Goal: Navigation & Orientation: Find specific page/section

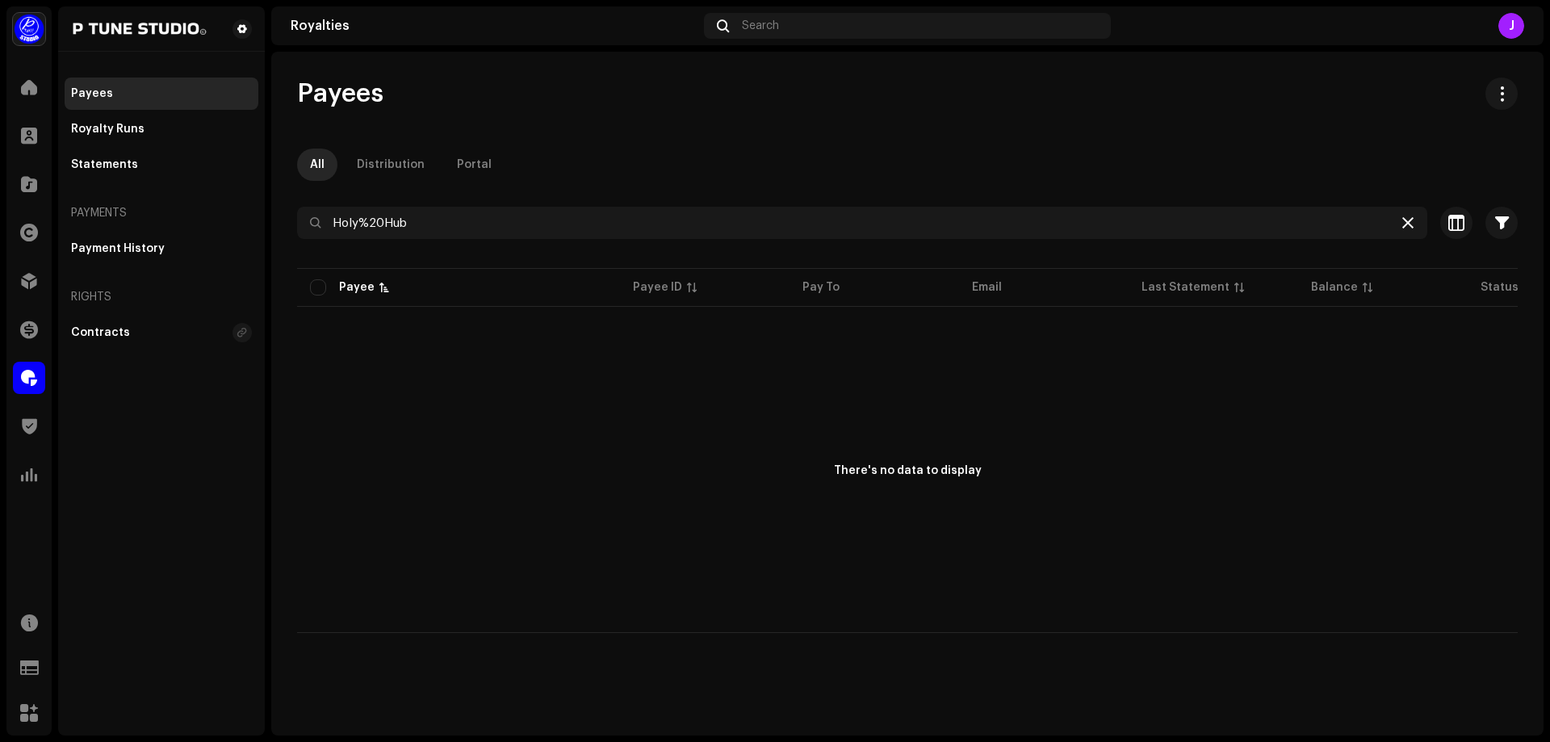
click at [1409, 222] on icon at bounding box center [1407, 222] width 11 height 13
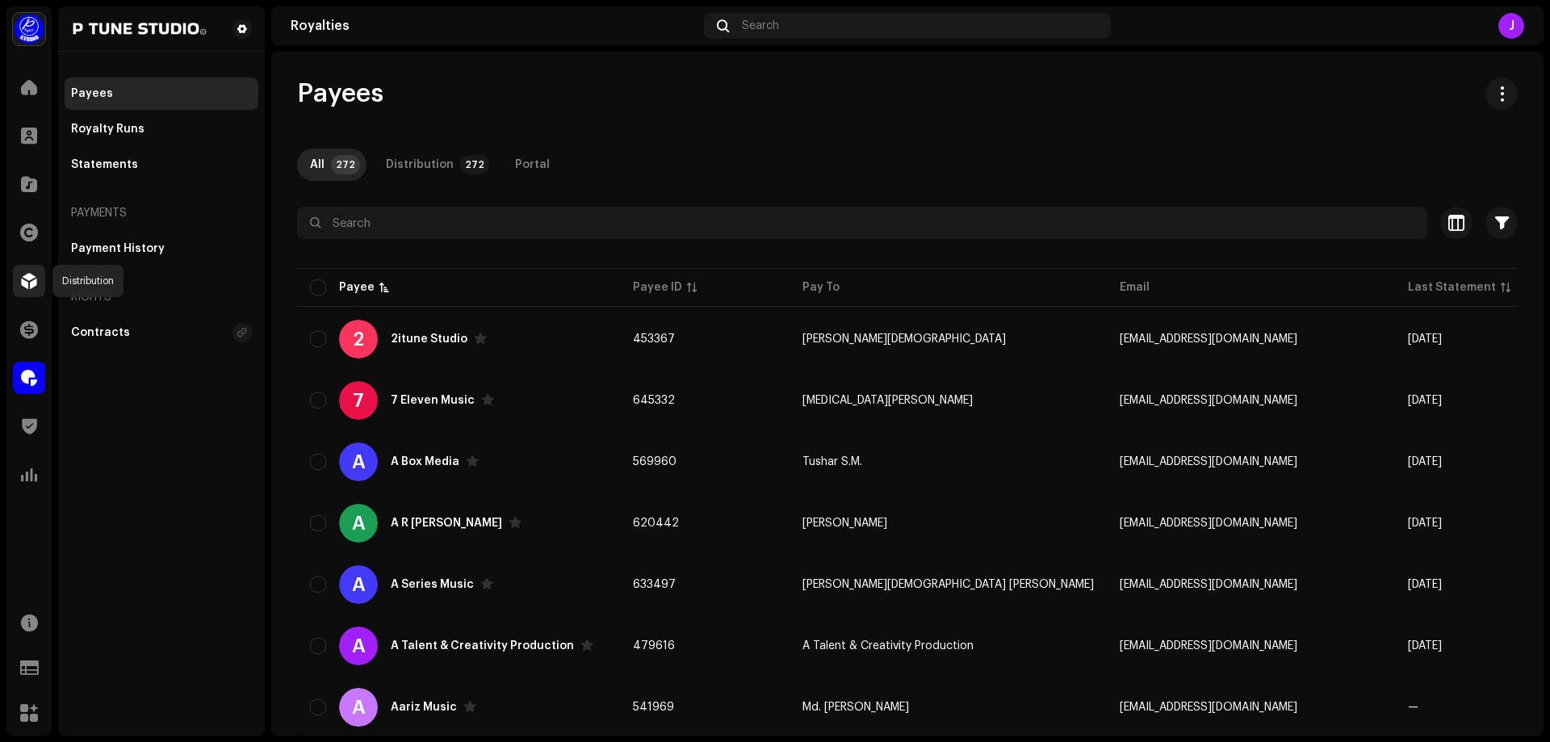
click at [26, 279] on span at bounding box center [29, 280] width 16 height 13
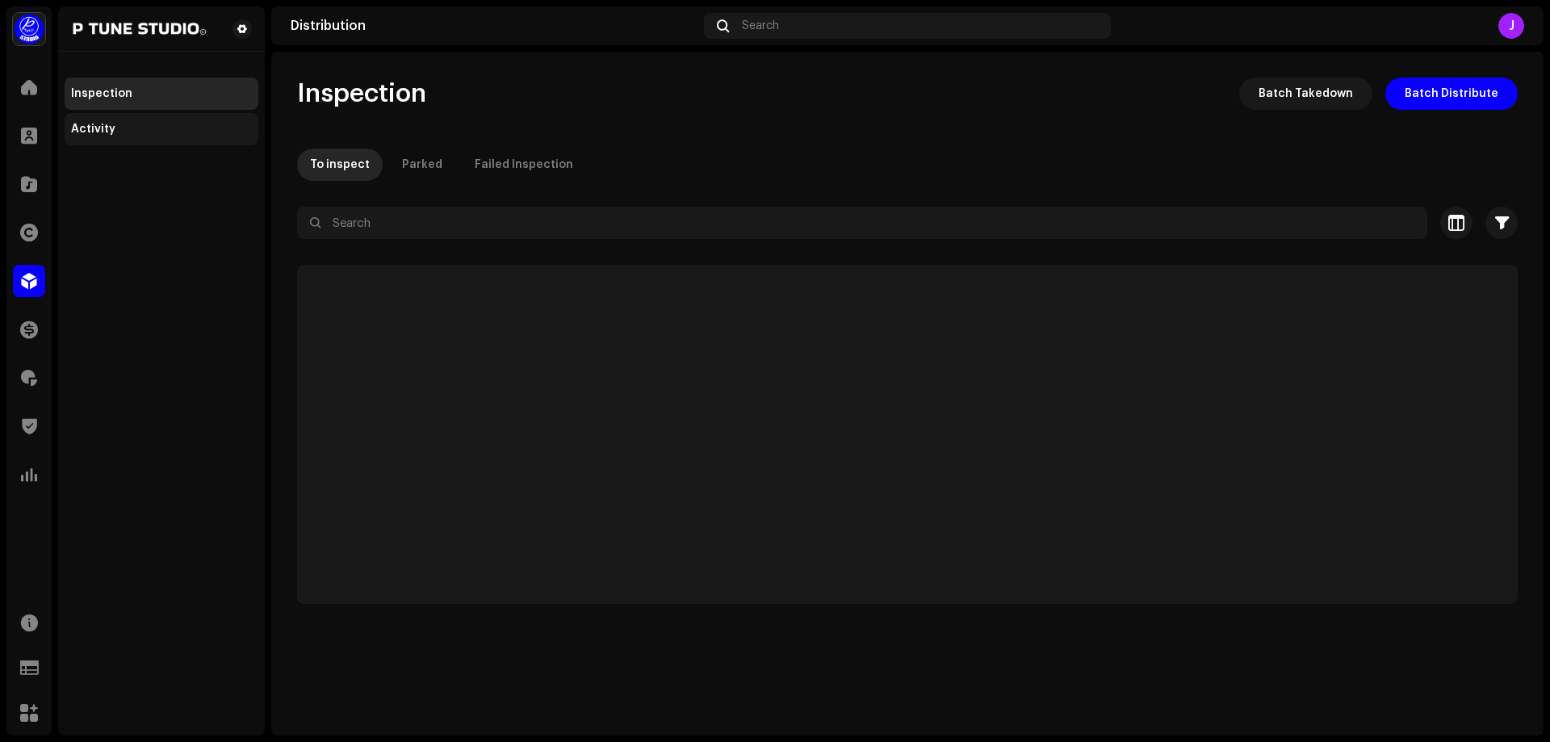
click at [139, 132] on div "Activity" at bounding box center [161, 129] width 181 height 13
